Goal: Find specific fact: Find specific fact

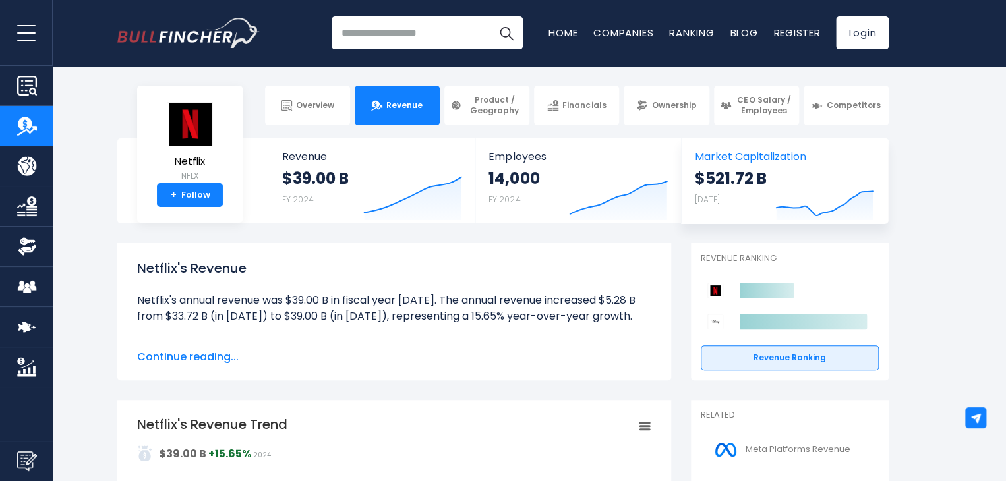
click at [709, 156] on span "Market Capitalization" at bounding box center [784, 156] width 179 height 13
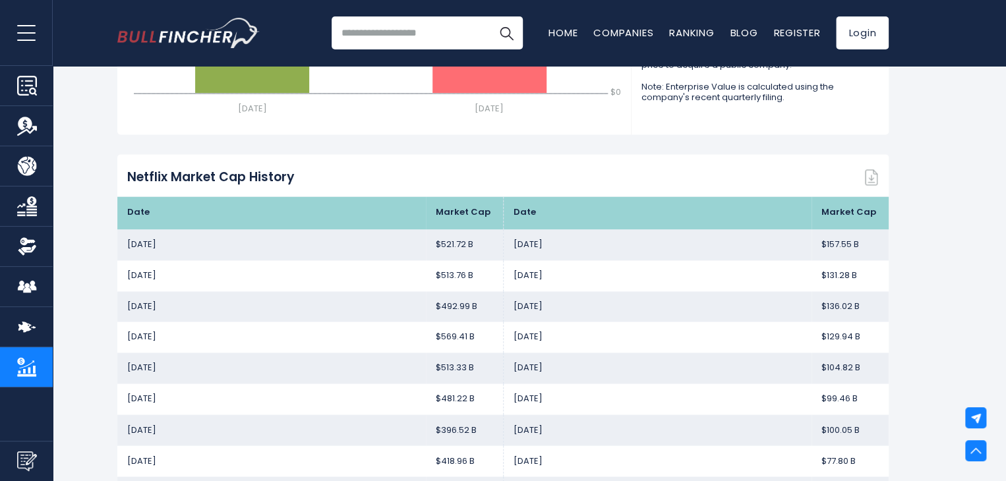
scroll to position [857, 0]
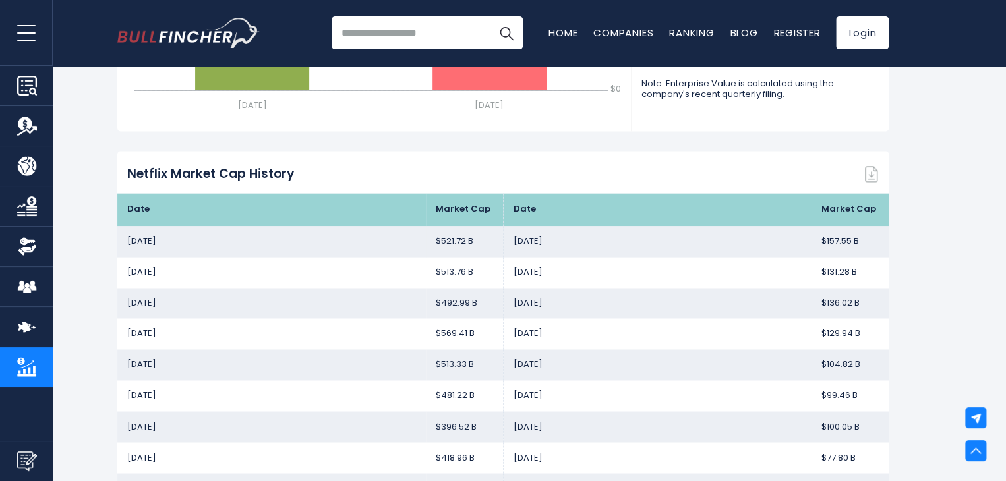
click at [448, 244] on td "$521.72 B" at bounding box center [464, 241] width 77 height 31
